Goal: Information Seeking & Learning: Learn about a topic

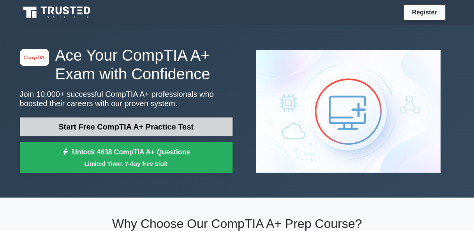
click at [133, 128] on link "Start Free CompTIA A+ Practice Test" at bounding box center [126, 127] width 213 height 19
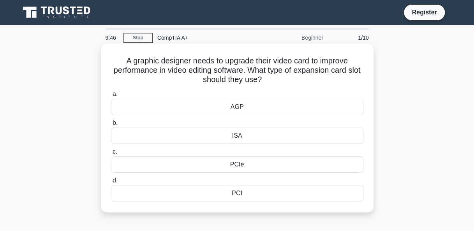
click at [199, 108] on div "AGP" at bounding box center [237, 107] width 253 height 16
click at [111, 97] on input "a. AGP" at bounding box center [111, 94] width 0 height 5
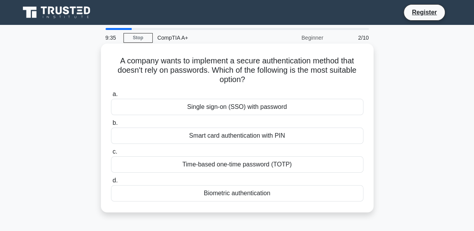
click at [226, 112] on div "Single sign-on (SSO) with password" at bounding box center [237, 107] width 253 height 16
click at [111, 97] on input "a. Single sign-on (SSO) with password" at bounding box center [111, 94] width 0 height 5
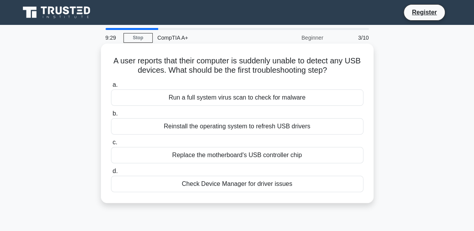
click at [228, 129] on div "Reinstall the operating system to refresh USB drivers" at bounding box center [237, 126] width 253 height 16
click at [111, 117] on input "b. Reinstall the operating system to refresh USB drivers" at bounding box center [111, 113] width 0 height 5
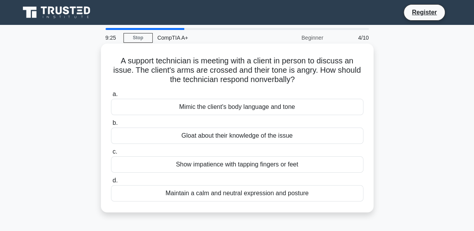
click at [219, 167] on div "Show impatience with tapping fingers or feet" at bounding box center [237, 165] width 253 height 16
click at [111, 155] on input "c. Show impatience with tapping fingers or feet" at bounding box center [111, 152] width 0 height 5
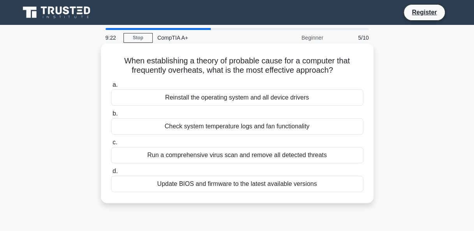
click at [210, 158] on div "Run a comprehensive virus scan and remove all detected threats" at bounding box center [237, 155] width 253 height 16
click at [111, 145] on input "c. Run a comprehensive virus scan and remove all detected threats" at bounding box center [111, 142] width 0 height 5
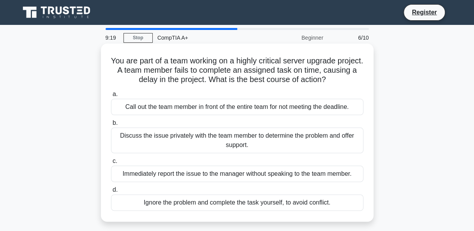
click at [201, 112] on div "Call out the team member in front of the entire team for not meeting the deadli…" at bounding box center [237, 107] width 253 height 16
click at [111, 97] on input "a. Call out the team member in front of the entire team for not meeting the dea…" at bounding box center [111, 94] width 0 height 5
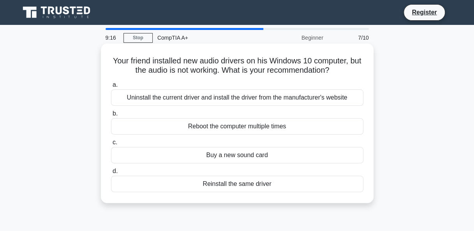
click at [217, 127] on div "Reboot the computer multiple times" at bounding box center [237, 126] width 253 height 16
click at [111, 117] on input "b. Reboot the computer multiple times" at bounding box center [111, 113] width 0 height 5
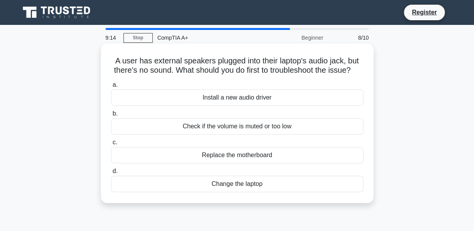
click at [218, 135] on div "Check if the volume is muted or too low" at bounding box center [237, 126] width 253 height 16
click at [111, 117] on input "b. Check if the volume is muted or too low" at bounding box center [111, 113] width 0 height 5
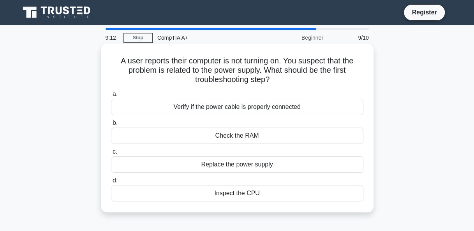
click at [235, 195] on div "Inspect the CPU" at bounding box center [237, 194] width 253 height 16
click at [111, 184] on input "d. Inspect the CPU" at bounding box center [111, 180] width 0 height 5
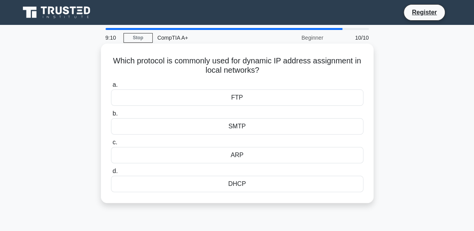
click at [238, 100] on div "FTP" at bounding box center [237, 98] width 253 height 16
click at [111, 88] on input "a. FTP" at bounding box center [111, 85] width 0 height 5
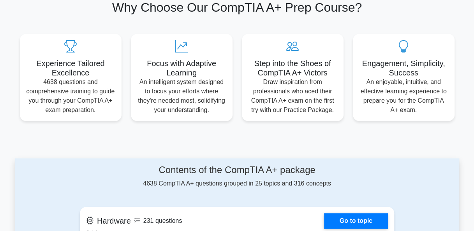
scroll to position [291, 0]
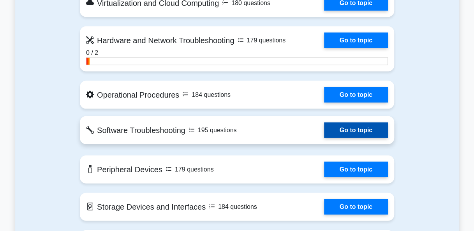
click at [369, 128] on div "Contents of the CompTIA A+ package 4638 CompTIA A+ questions grouped in 25 topi…" at bounding box center [237, 210] width 324 height 1127
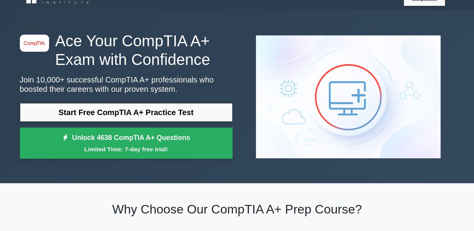
scroll to position [0, 0]
